Goal: Use online tool/utility: Utilize a website feature to perform a specific function

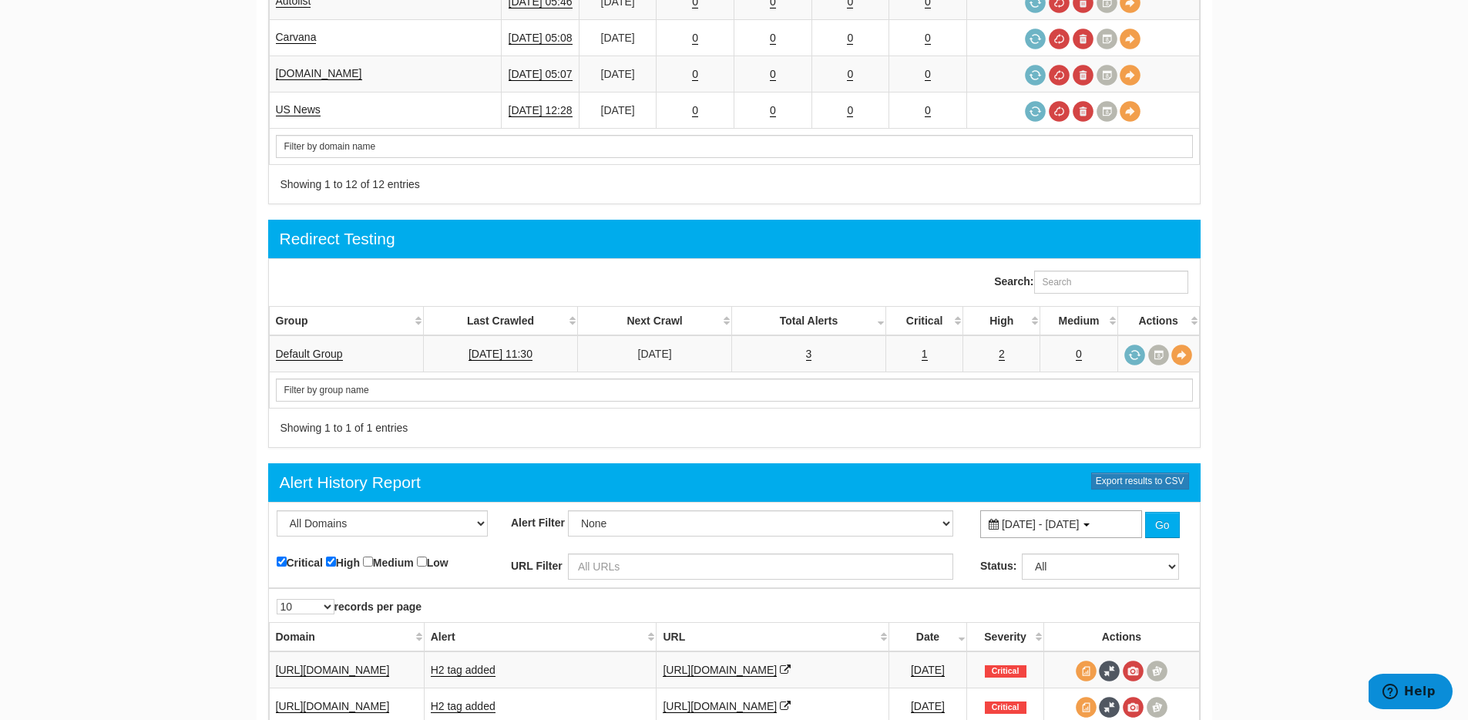
scroll to position [1856, 0]
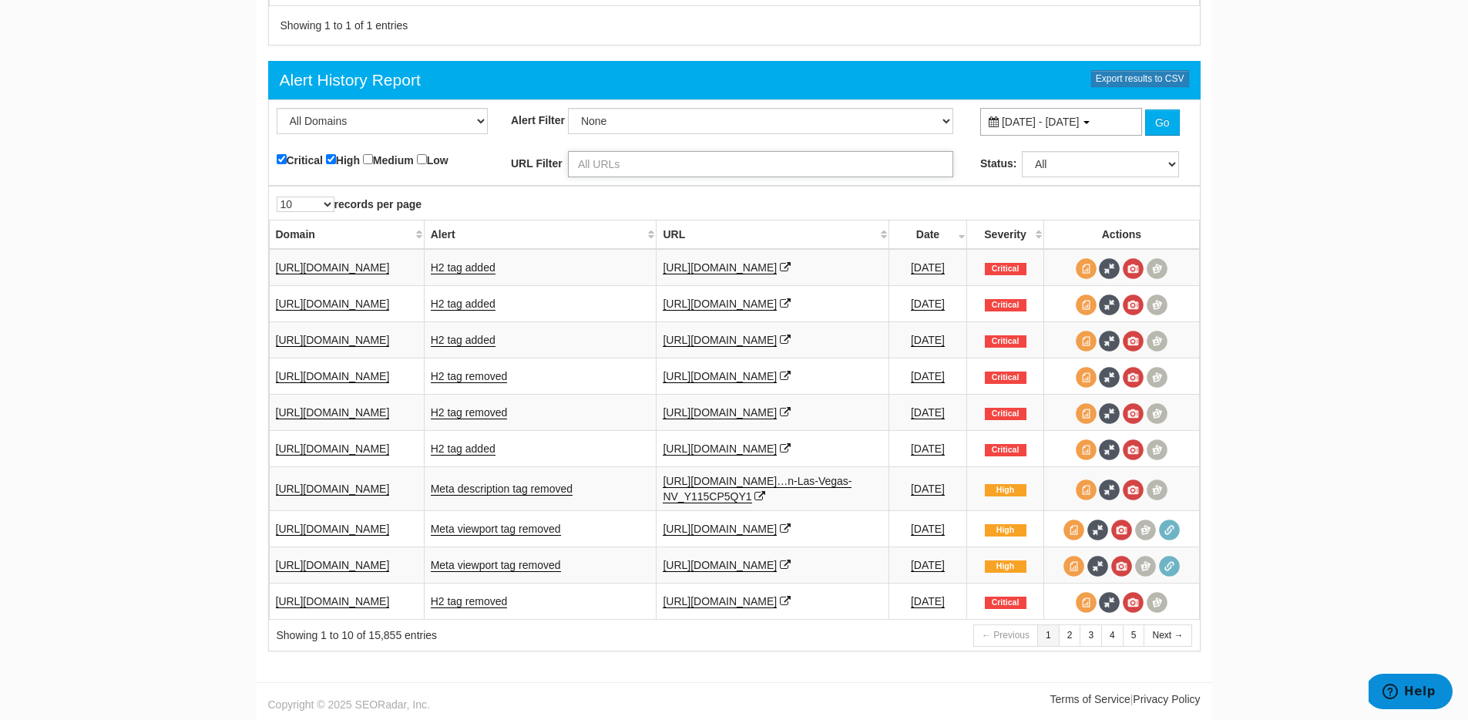
click at [619, 151] on input "text" at bounding box center [760, 164] width 385 height 26
click at [1145, 109] on button "Go" at bounding box center [1162, 122] width 35 height 26
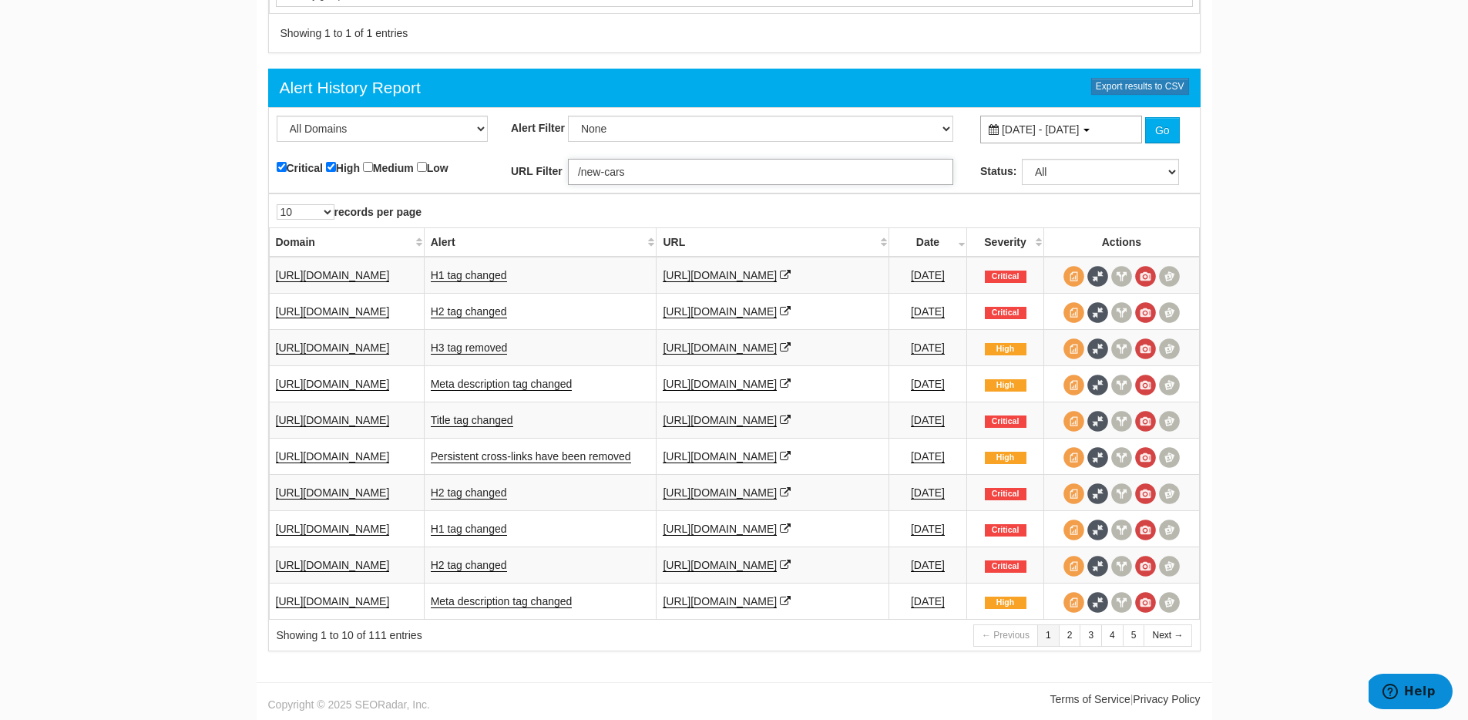
click at [716, 159] on input "/new-cars" at bounding box center [760, 172] width 385 height 26
paste input "[URL][DOMAIN_NAME]"
type input "[URL][DOMAIN_NAME]"
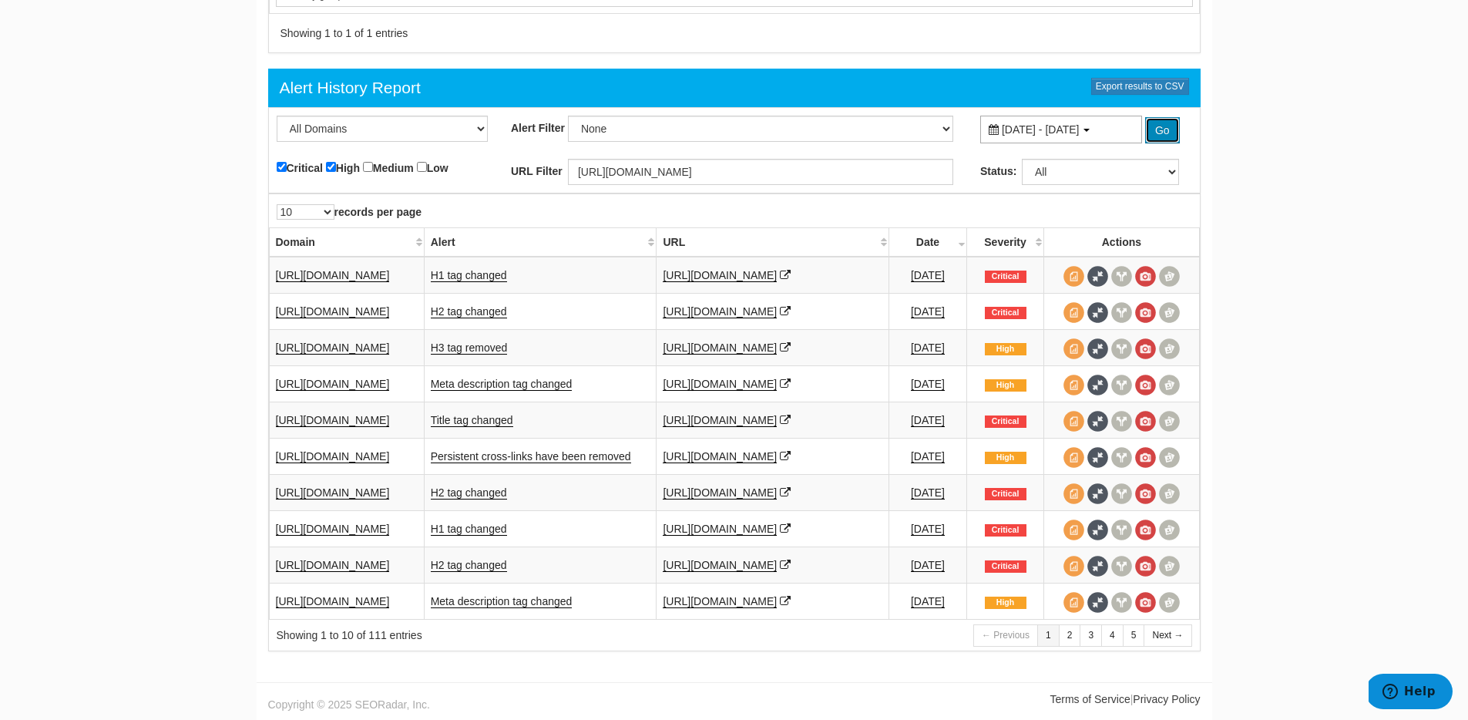
click at [1167, 117] on button "Go" at bounding box center [1162, 130] width 35 height 26
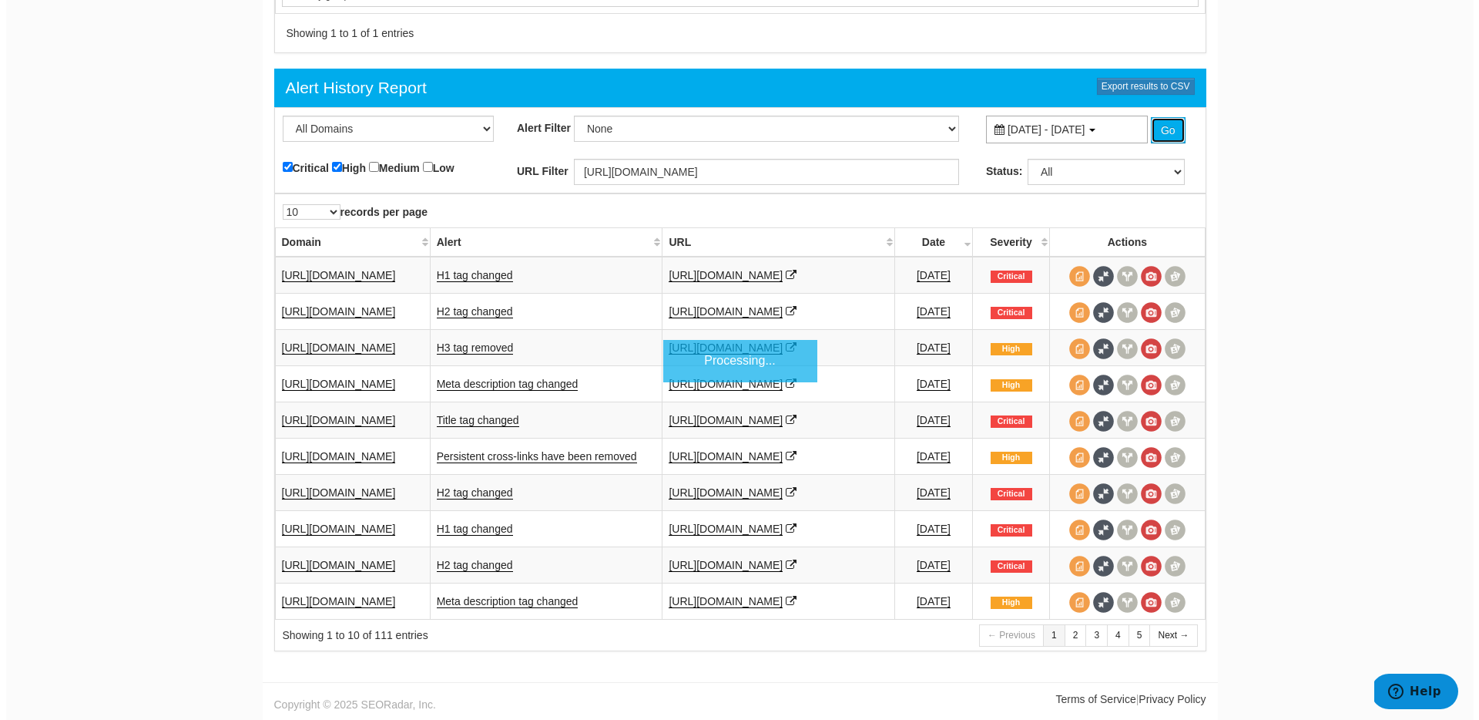
scroll to position [1786, 0]
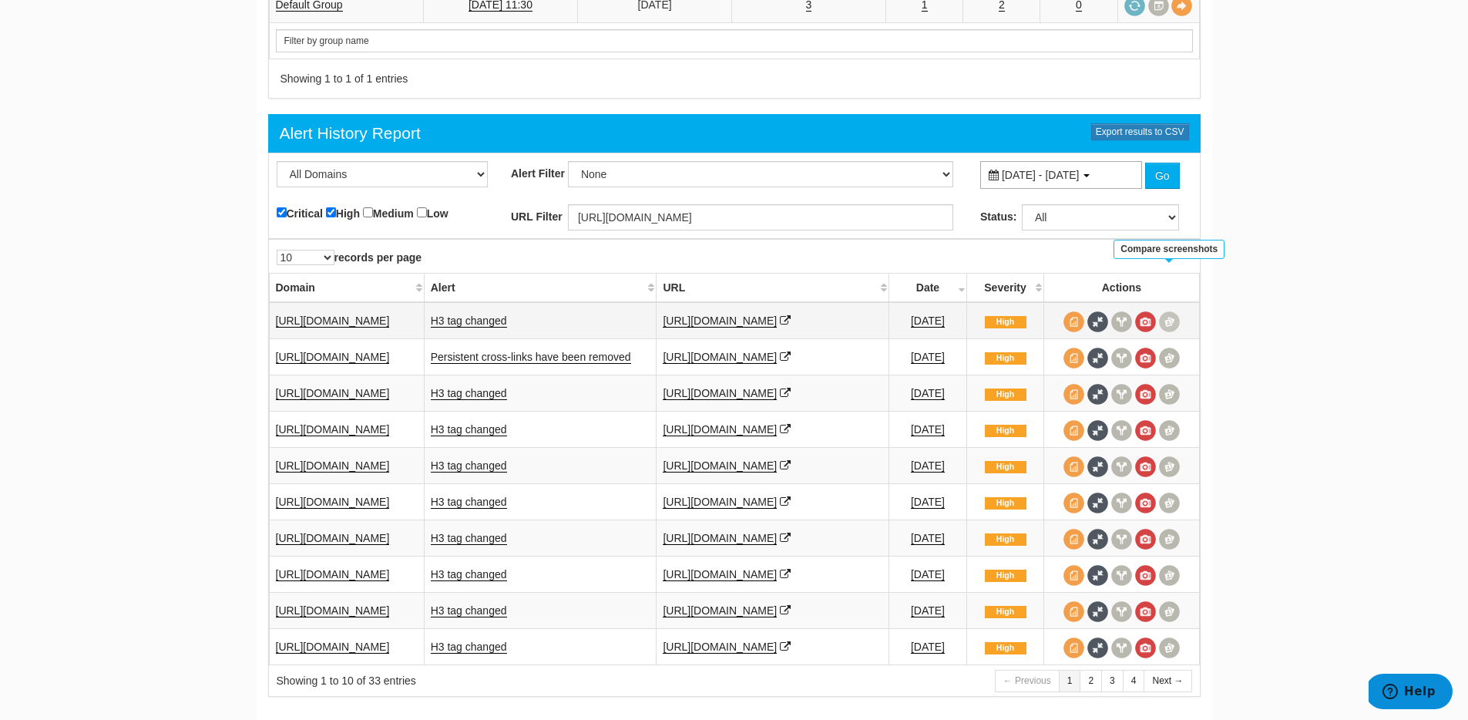
click at [1166, 311] on span at bounding box center [1169, 321] width 21 height 21
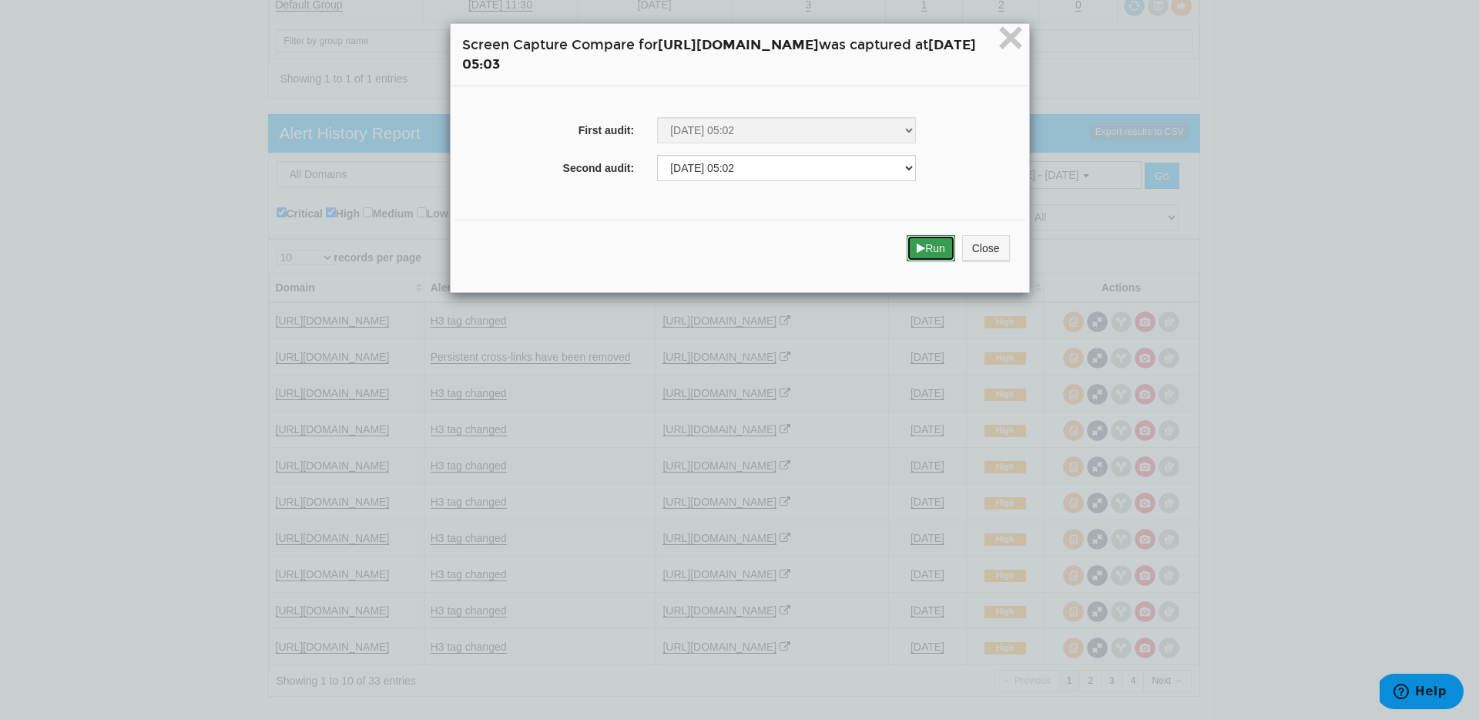
click at [955, 254] on button "Run" at bounding box center [931, 248] width 49 height 26
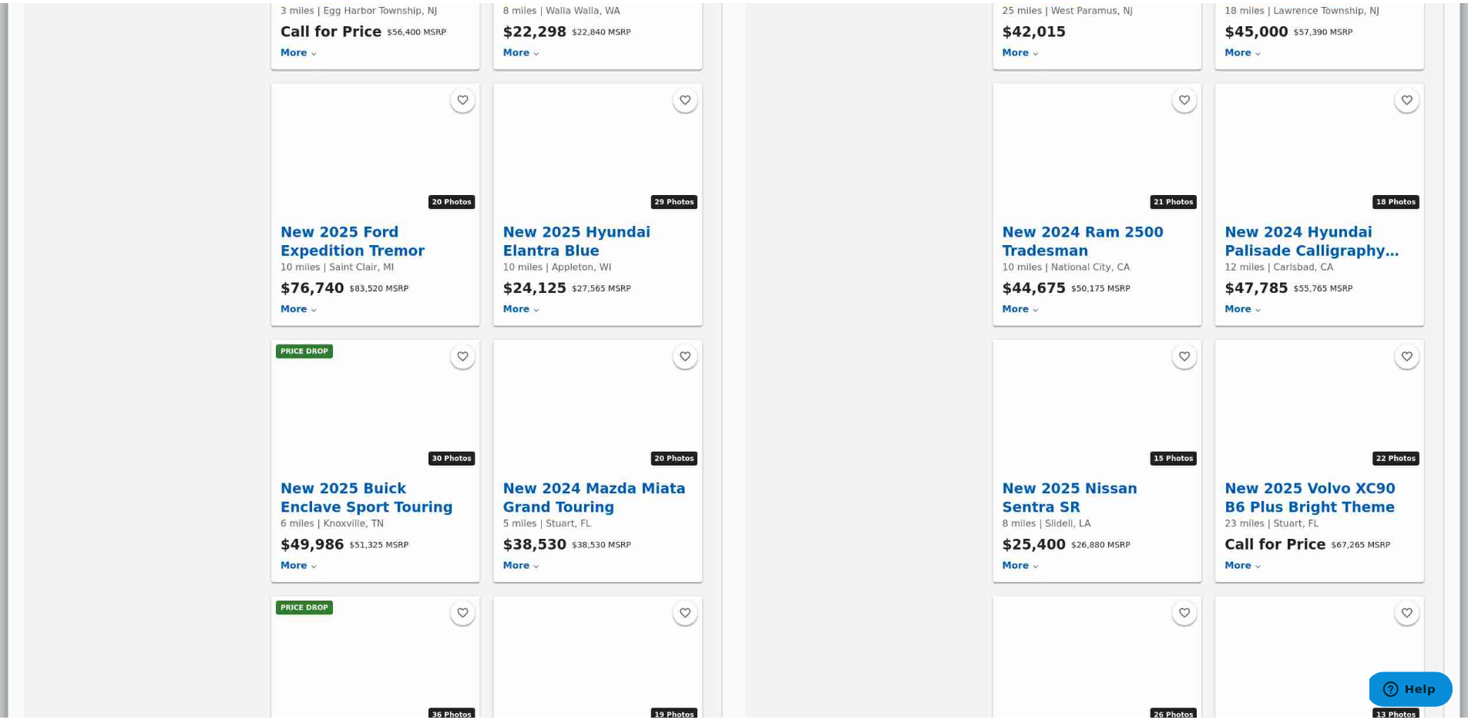
scroll to position [0, 0]
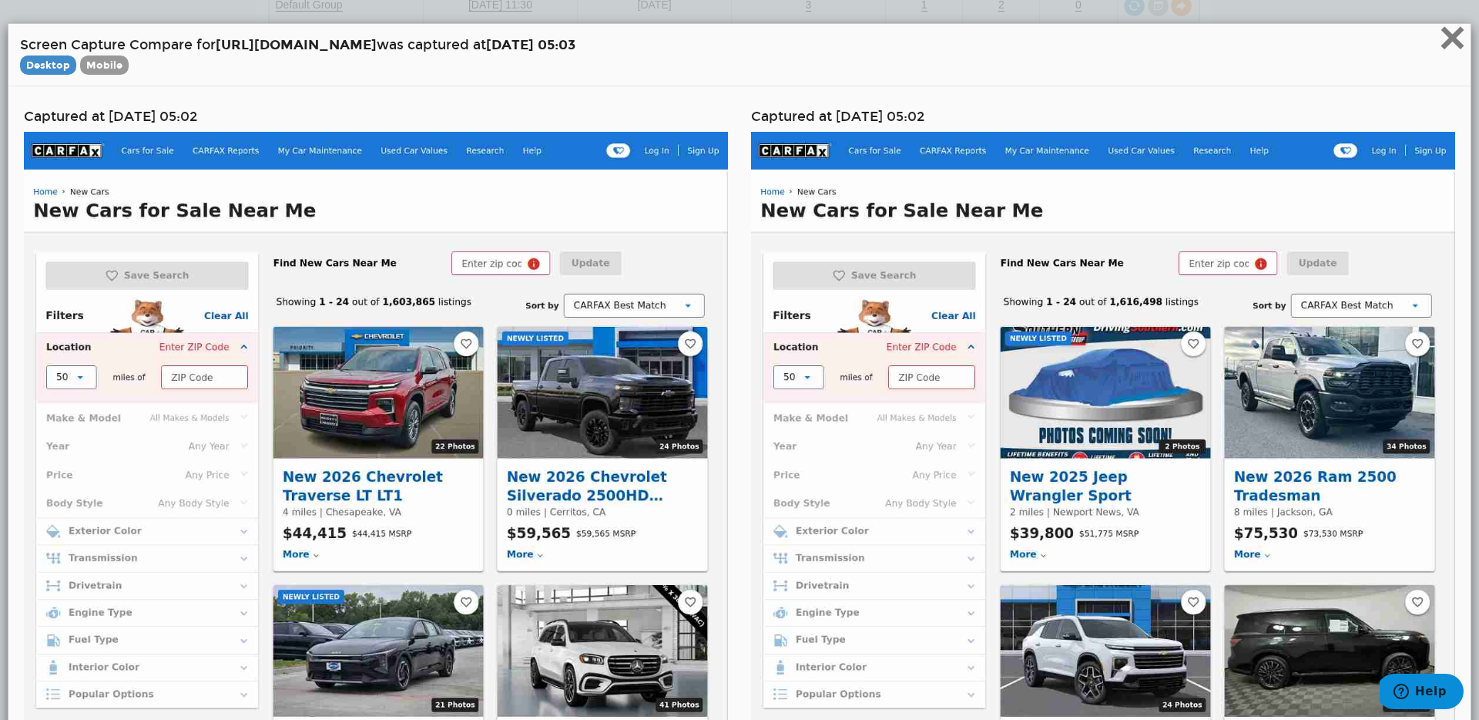
click at [1439, 46] on span "×" at bounding box center [1452, 38] width 27 height 52
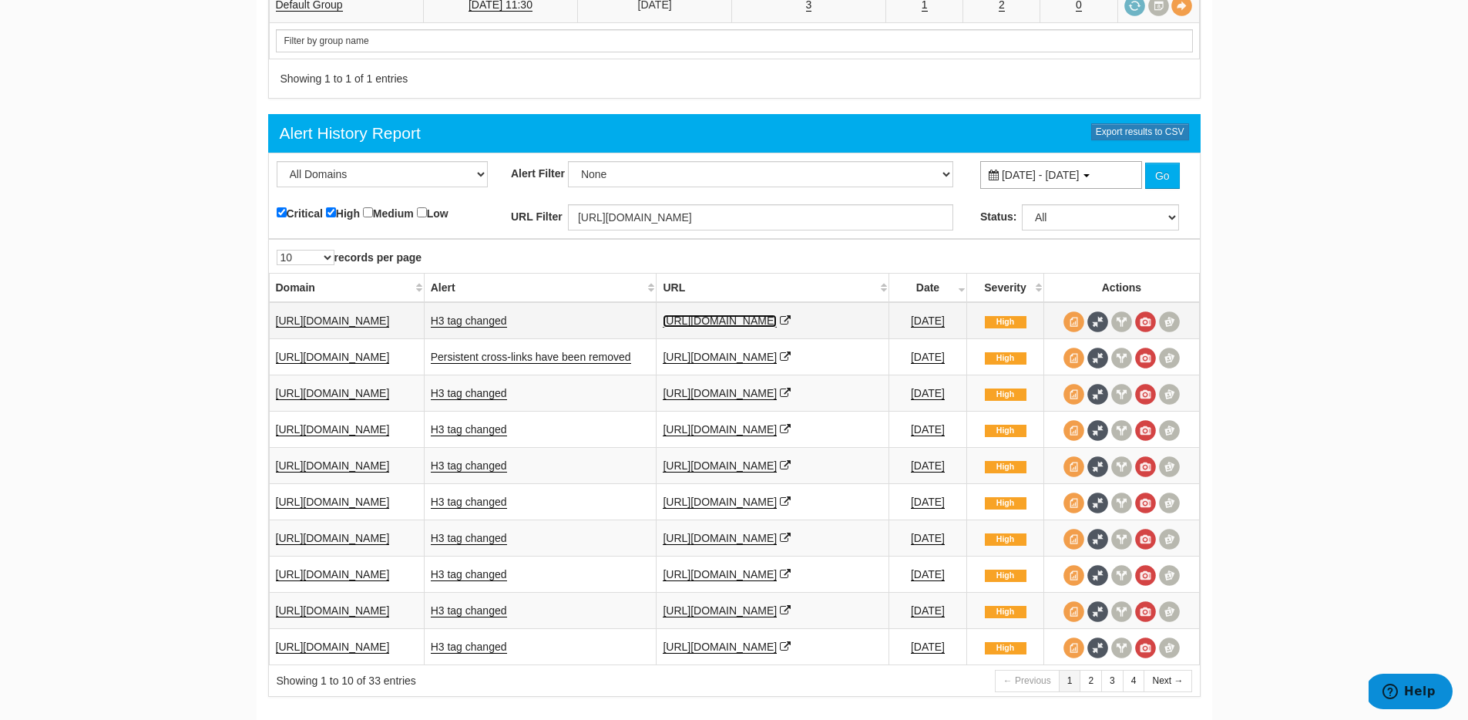
click at [741, 314] on link "[URL][DOMAIN_NAME]" at bounding box center [720, 320] width 114 height 13
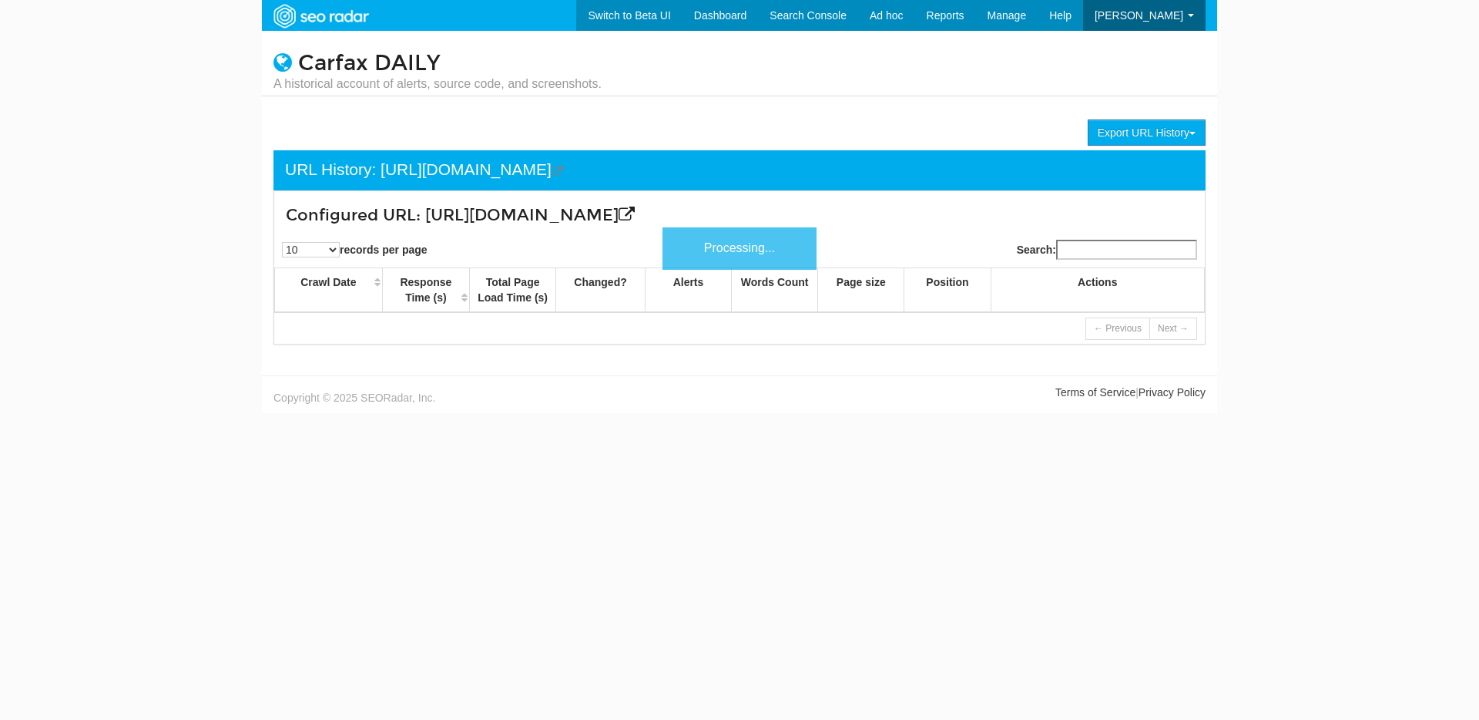
scroll to position [62, 0]
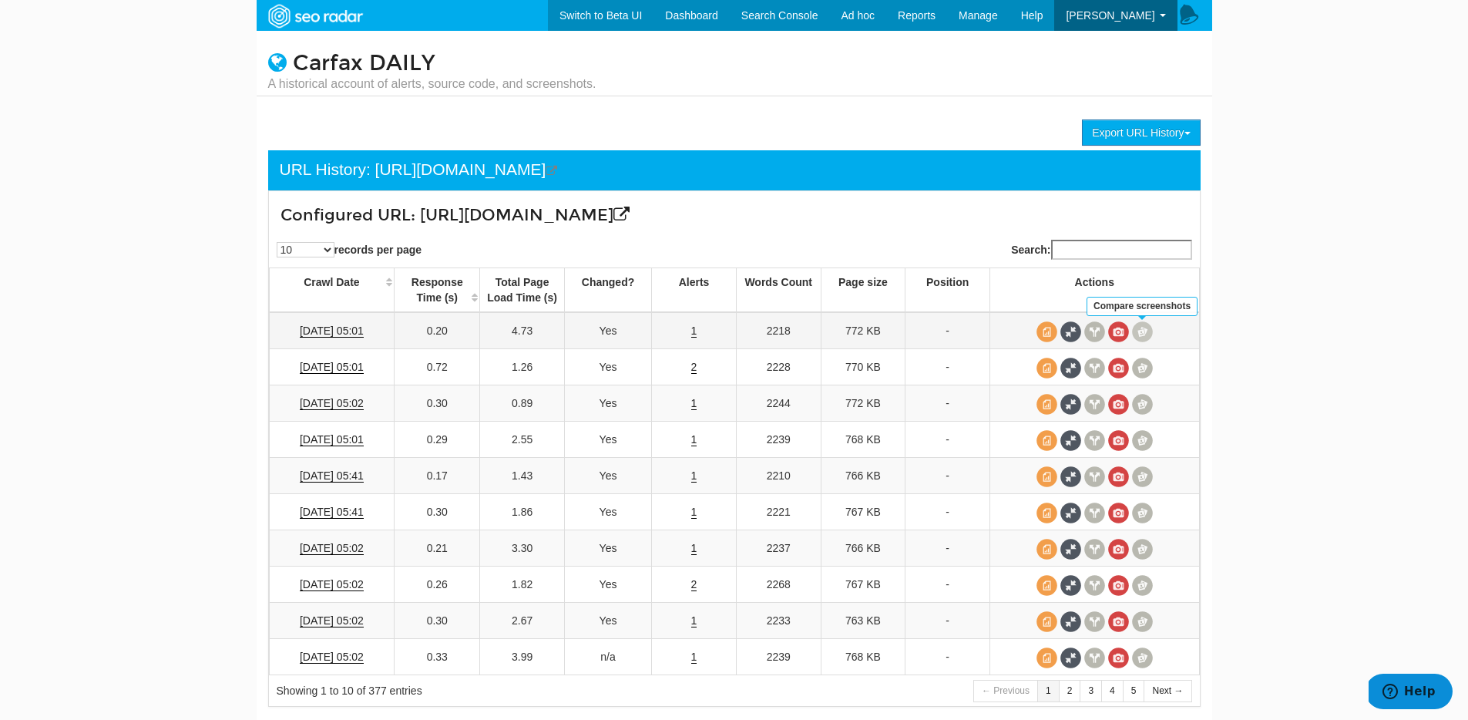
click at [1143, 330] on span at bounding box center [1142, 331] width 21 height 21
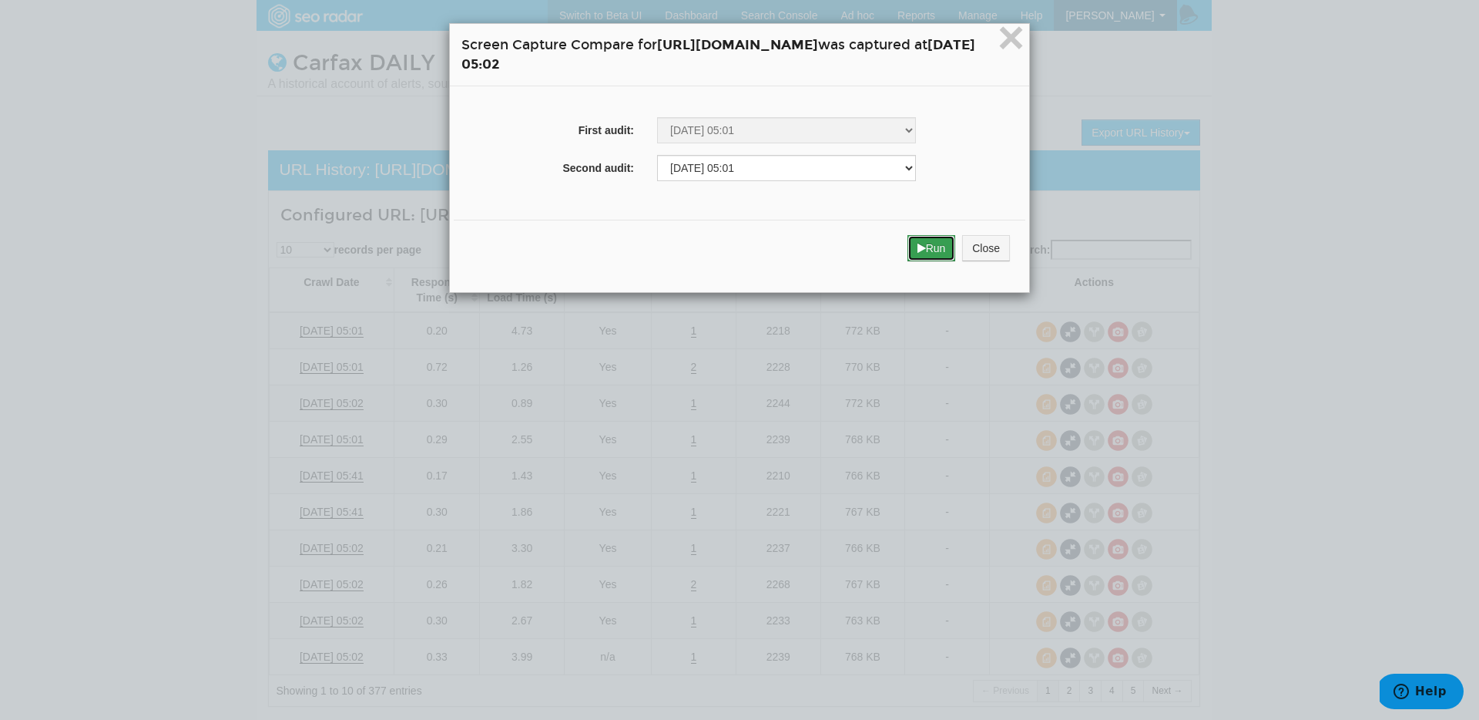
click at [956, 251] on button "Run" at bounding box center [932, 248] width 49 height 26
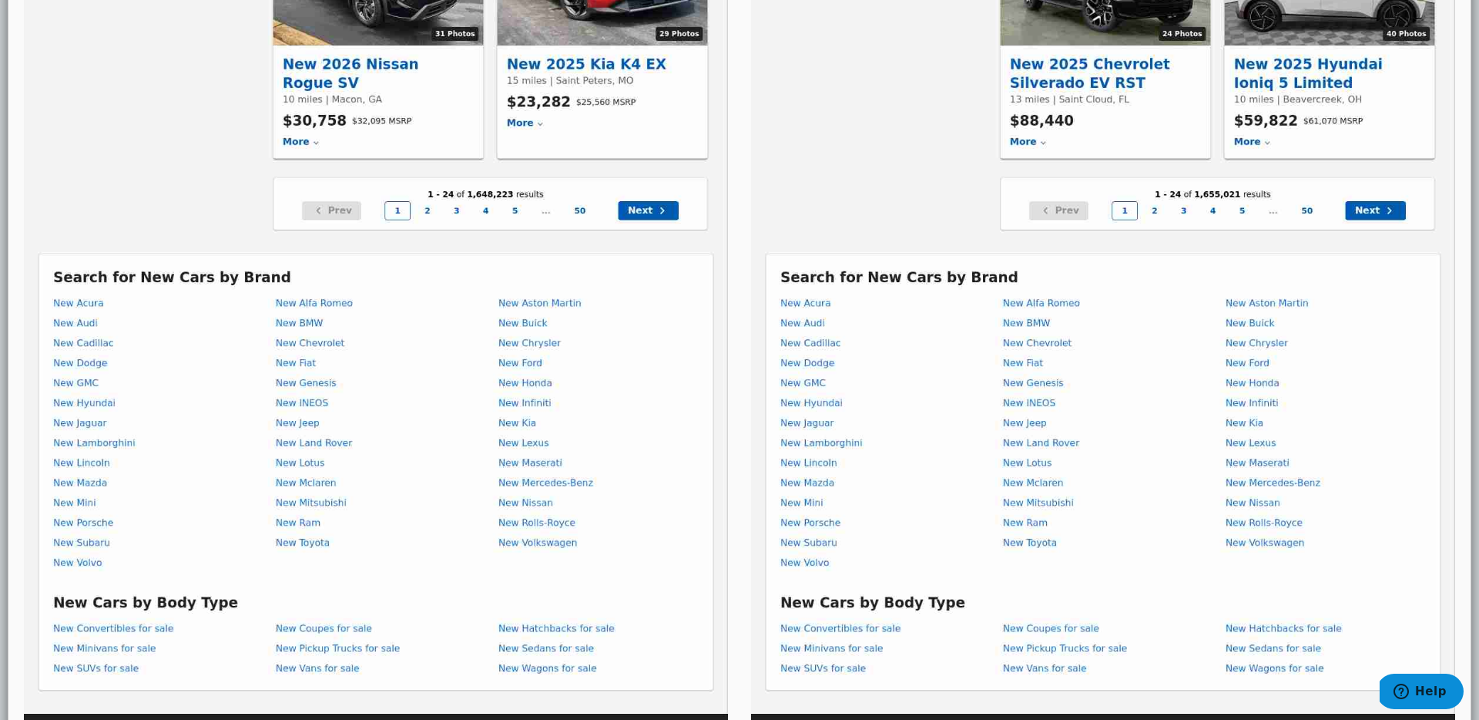
scroll to position [3253, 0]
